Goal: Information Seeking & Learning: Learn about a topic

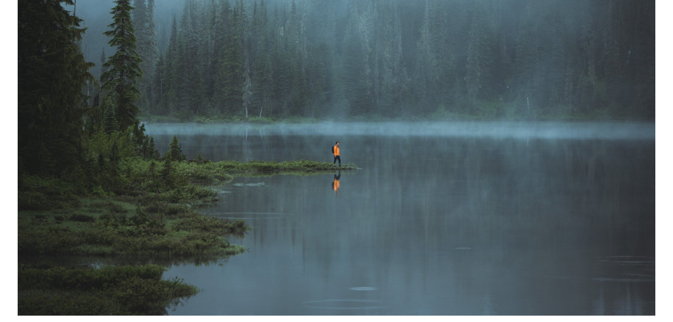
scroll to position [177, 0]
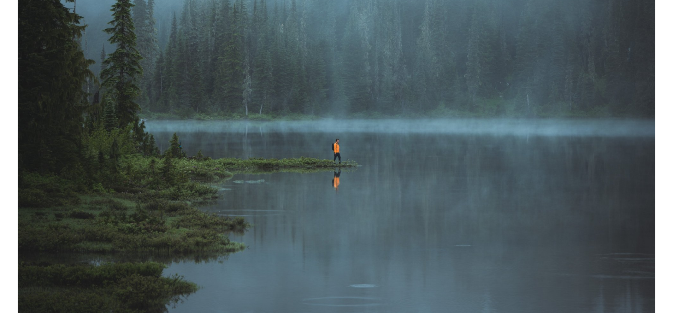
click at [306, 154] on img at bounding box center [337, 113] width 638 height 399
click at [303, 158] on img at bounding box center [337, 113] width 638 height 399
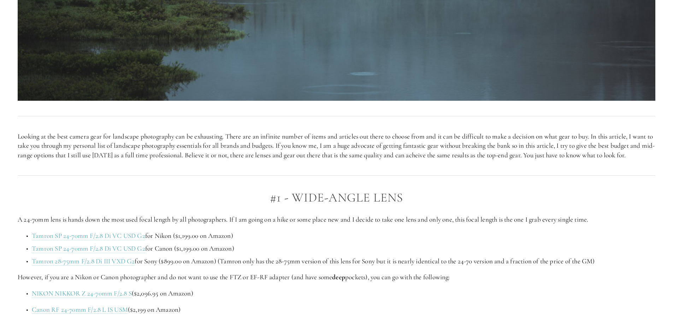
click at [305, 160] on p "Looking at the best camera gear for landscape photography can be exhausting. Th…" at bounding box center [337, 146] width 638 height 28
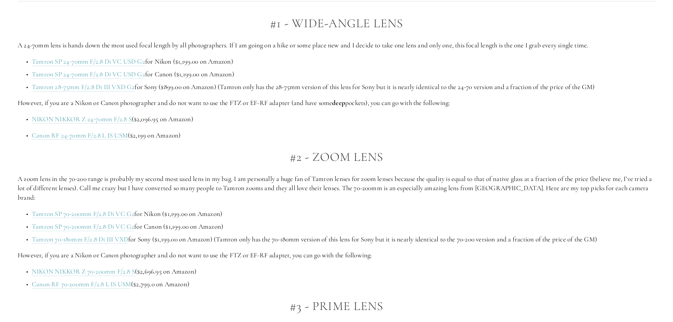
scroll to position [565, 0]
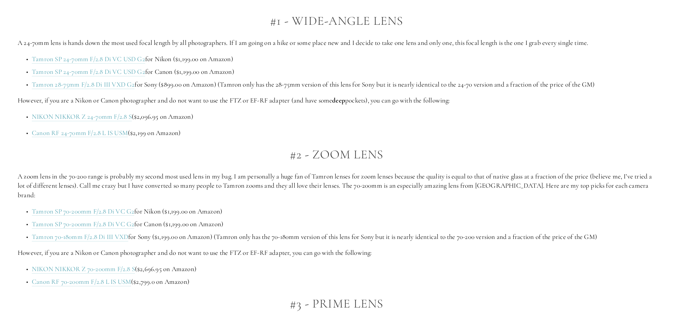
click at [273, 138] on p "Canon RF 24-70mm F/2.8 L IS USM ($2,199 on Amazon)" at bounding box center [344, 133] width 624 height 10
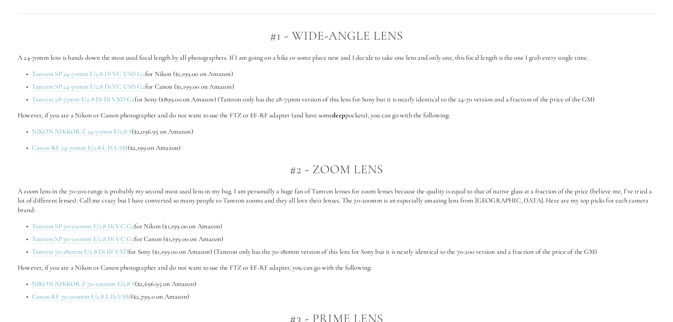
scroll to position [530, 0]
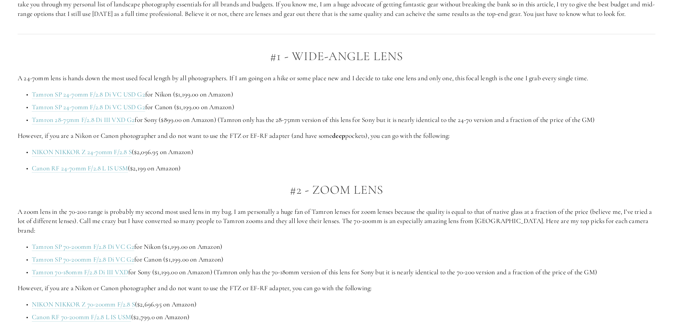
click at [263, 157] on p "NIKON NIKKOR Z 24-70mm F/2.8 S ($2,096.95 on Amazon)" at bounding box center [344, 152] width 624 height 10
click at [262, 157] on p "NIKON NIKKOR Z 24-70mm F/2.8 S ($2,096.95 on Amazon)" at bounding box center [344, 152] width 624 height 10
click at [258, 157] on p "NIKON NIKKOR Z 24-70mm F/2.8 S ($2,096.95 on Amazon)" at bounding box center [344, 152] width 624 height 10
click at [256, 157] on p "NIKON NIKKOR Z 24-70mm F/2.8 S ($2,096.95 on Amazon)" at bounding box center [344, 152] width 624 height 10
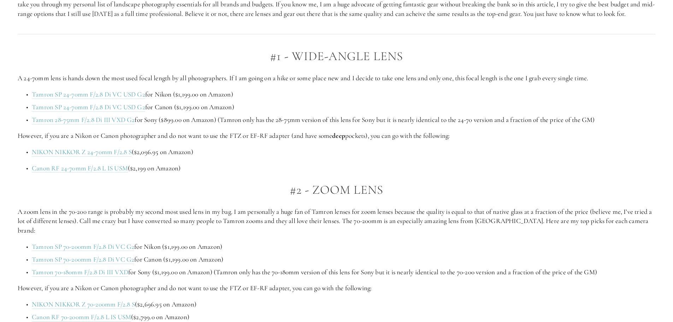
click at [254, 157] on p "NIKON NIKKOR Z 24-70mm F/2.8 S ($2,096.95 on Amazon)" at bounding box center [344, 152] width 624 height 10
click at [253, 157] on p "NIKON NIKKOR Z 24-70mm F/2.8 S ($2,096.95 on Amazon)" at bounding box center [344, 152] width 624 height 10
click at [250, 157] on p "NIKON NIKKOR Z 24-70mm F/2.8 S ($2,096.95 on Amazon)" at bounding box center [344, 152] width 624 height 10
click at [243, 157] on p "NIKON NIKKOR Z 24-70mm F/2.8 S ($2,096.95 on Amazon)" at bounding box center [344, 152] width 624 height 10
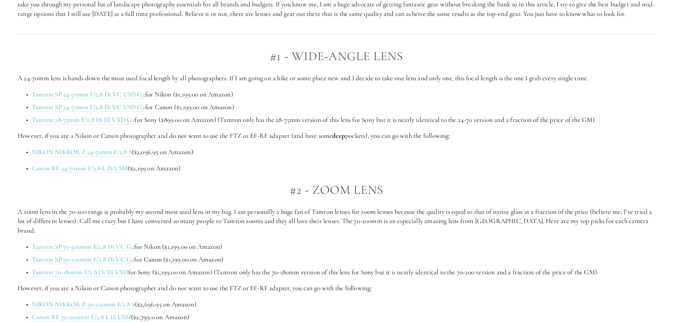
click at [247, 157] on p "NIKON NIKKOR Z 24-70mm F/2.8 S ($2,096.95 on Amazon)" at bounding box center [344, 152] width 624 height 10
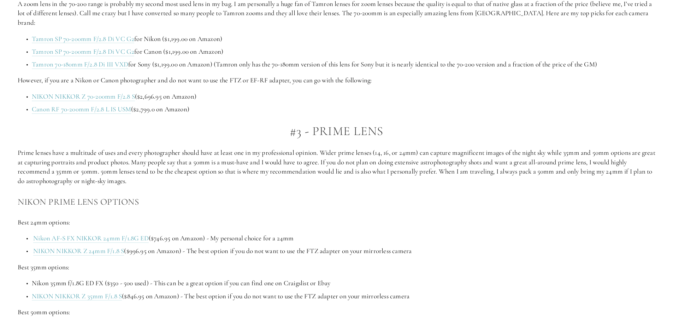
scroll to position [742, 0]
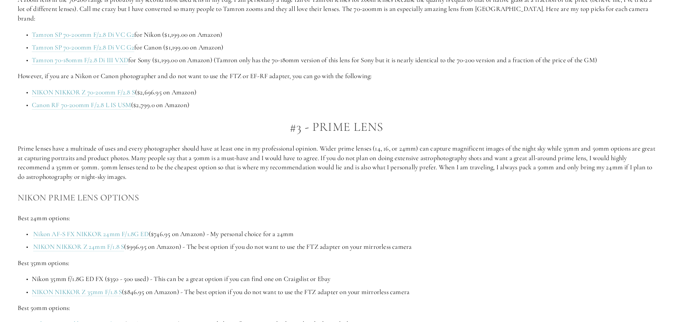
click at [235, 123] on h2 "#3 - Prime Lens" at bounding box center [337, 127] width 638 height 14
click at [235, 128] on h2 "#3 - Prime Lens" at bounding box center [337, 127] width 638 height 14
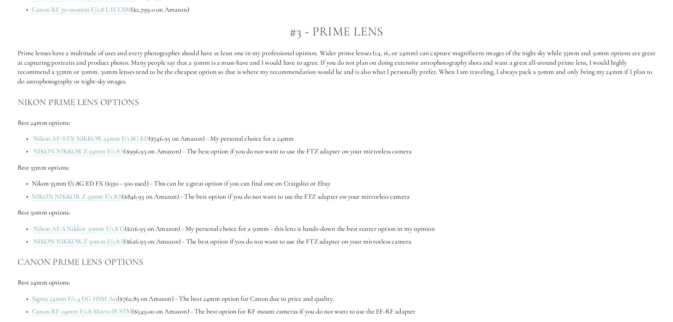
scroll to position [848, 0]
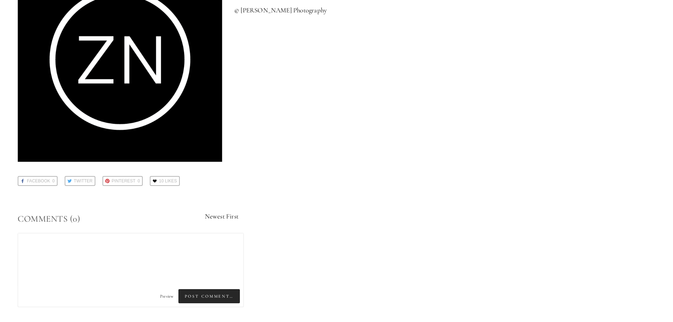
scroll to position [2130, 0]
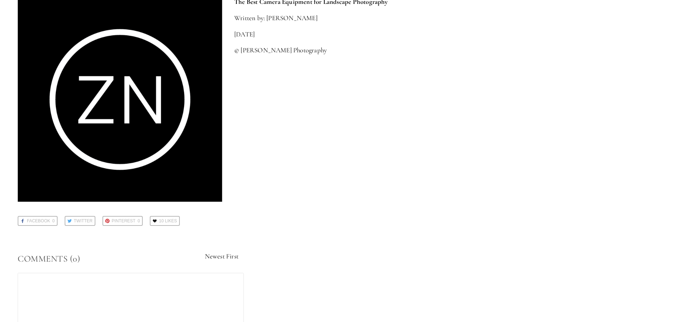
click at [404, 79] on div "The Best Camera Equipment for Landscape Photography Written by: [PERSON_NAME] […" at bounding box center [337, 99] width 650 height 217
